Goal: Transaction & Acquisition: Download file/media

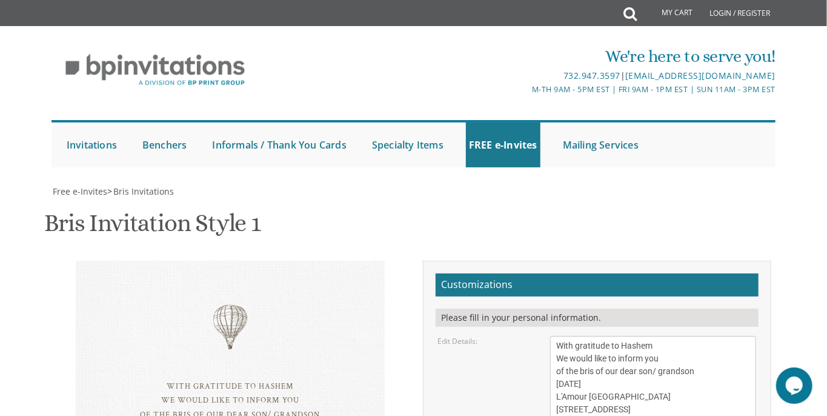
scroll to position [8, 0]
click at [622, 336] on textarea "With gratitude to Hashem We would like to inform you of the bris of our dear so…" at bounding box center [653, 384] width 207 height 96
click at [643, 336] on textarea "With gratitude to Hashem We would like to inform you of the bris of our dear so…" at bounding box center [653, 384] width 207 height 96
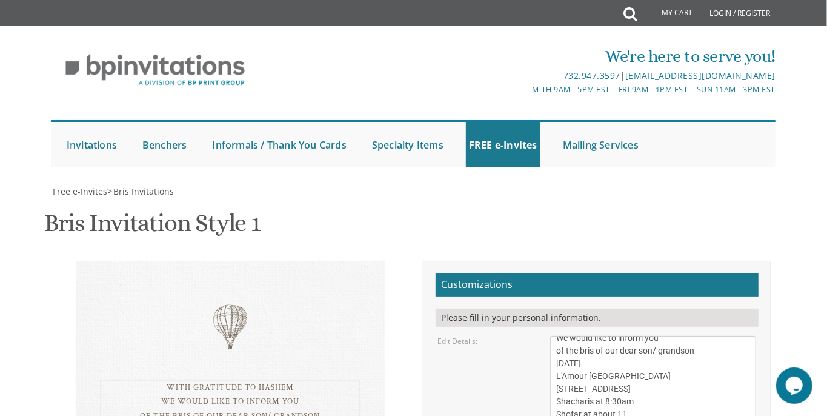
click at [558, 336] on textarea "With gratitude to Hashem We would like to inform you of the bris of our dear so…" at bounding box center [653, 384] width 207 height 96
click at [571, 336] on textarea "With gratitude to Hashem We would like to inform you of the bris of our dear so…" at bounding box center [653, 384] width 207 height 96
click at [558, 336] on textarea "With gratitude to Hashem We would like to inform you of the bris of our dear so…" at bounding box center [653, 384] width 207 height 96
click at [571, 336] on textarea "With gratitude to Hashem We would like to inform you of the bris of our dear so…" at bounding box center [653, 384] width 207 height 96
drag, startPoint x: 606, startPoint y: 190, endPoint x: 573, endPoint y: 191, distance: 33.3
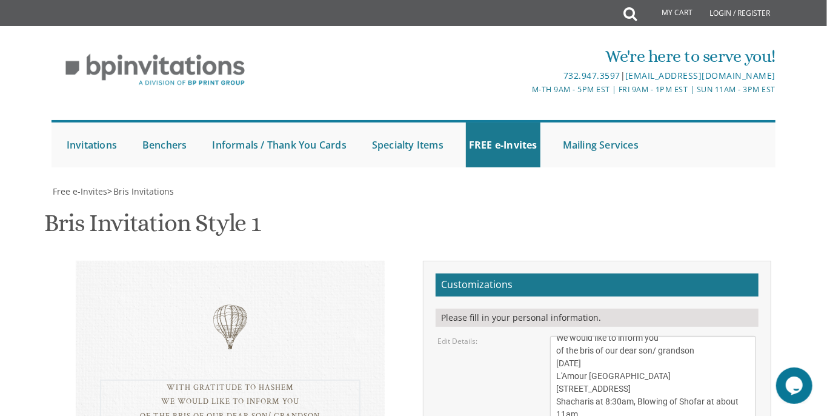
click at [573, 336] on textarea "With gratitude to Hashem We would like to inform you of the bris of our dear so…" at bounding box center [653, 384] width 207 height 96
click at [620, 336] on textarea "With gratitude to Hashem We would like to inform you of the bris of our dear so…" at bounding box center [653, 384] width 207 height 96
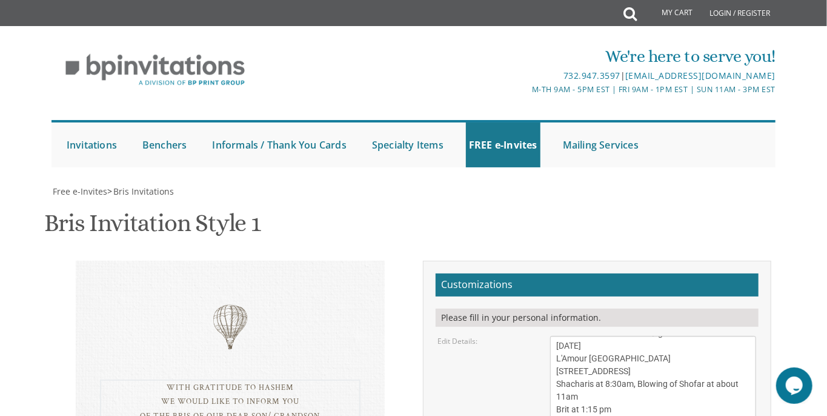
click at [639, 336] on textarea "With gratitude to Hashem We would like to inform you of the bris of our dear so…" at bounding box center [653, 384] width 207 height 96
click at [609, 336] on textarea "With gratitude to Hashem We would like to inform you of the bris of our dear so…" at bounding box center [653, 384] width 207 height 96
drag, startPoint x: 559, startPoint y: 134, endPoint x: 572, endPoint y: 134, distance: 13.9
click at [562, 336] on textarea "With gratitude to Hashem We would like to inform you of the bris of our dear so…" at bounding box center [653, 384] width 207 height 96
click at [698, 336] on textarea "With gratitude to Hashem We would like to inform you of the bris of our dear so…" at bounding box center [653, 384] width 207 height 96
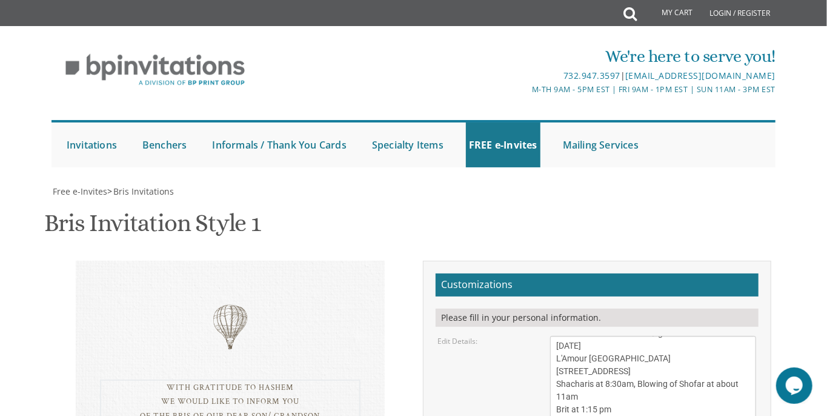
click at [732, 336] on textarea "With gratitude to Hashem We would like to inform you of the bris of our dear so…" at bounding box center [653, 384] width 207 height 96
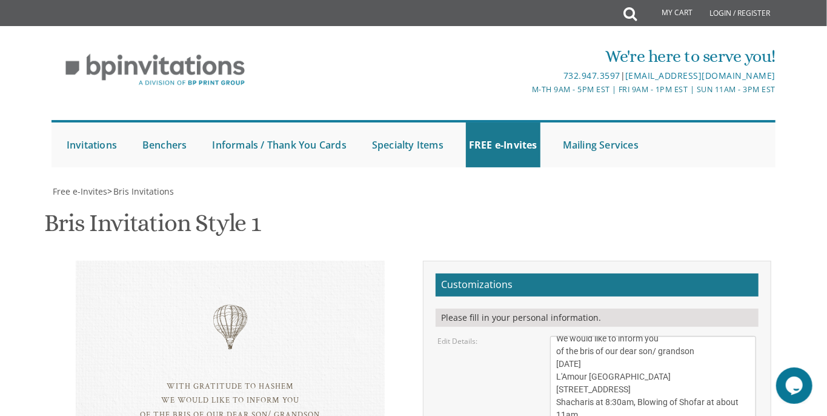
scroll to position [0, 0]
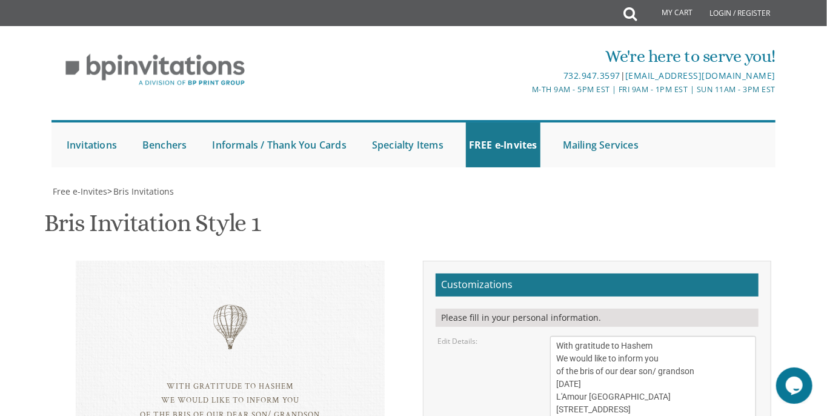
click at [596, 336] on textarea "With gratitude to Hashem We would like to inform you of the bris of our dear so…" at bounding box center [653, 384] width 207 height 96
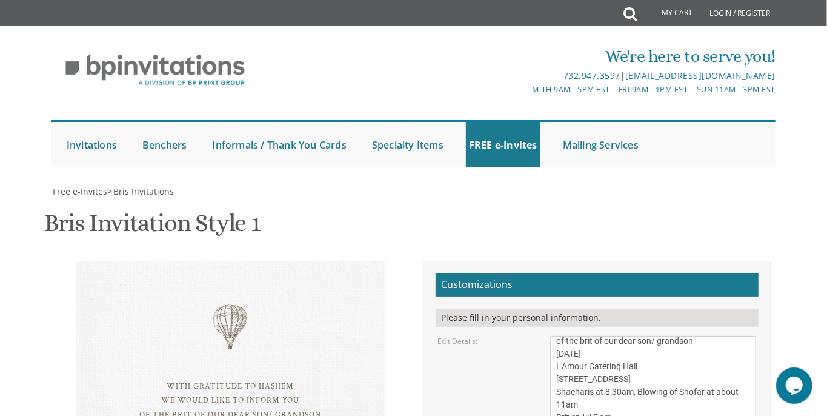
scroll to position [38, 0]
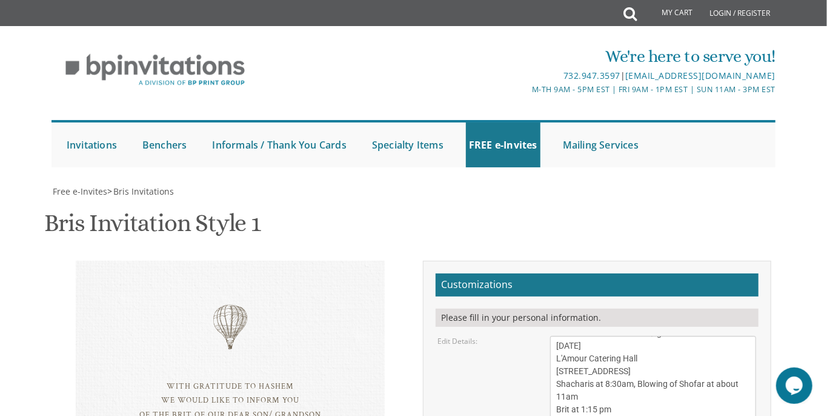
click at [700, 336] on textarea "With gratitude to Hashem We would like to inform you of the bris of our dear so…" at bounding box center [653, 384] width 207 height 96
type textarea "With gratitude to Hashem We would like to inform you of the brit of our dear so…"
